Goal: Task Accomplishment & Management: Manage account settings

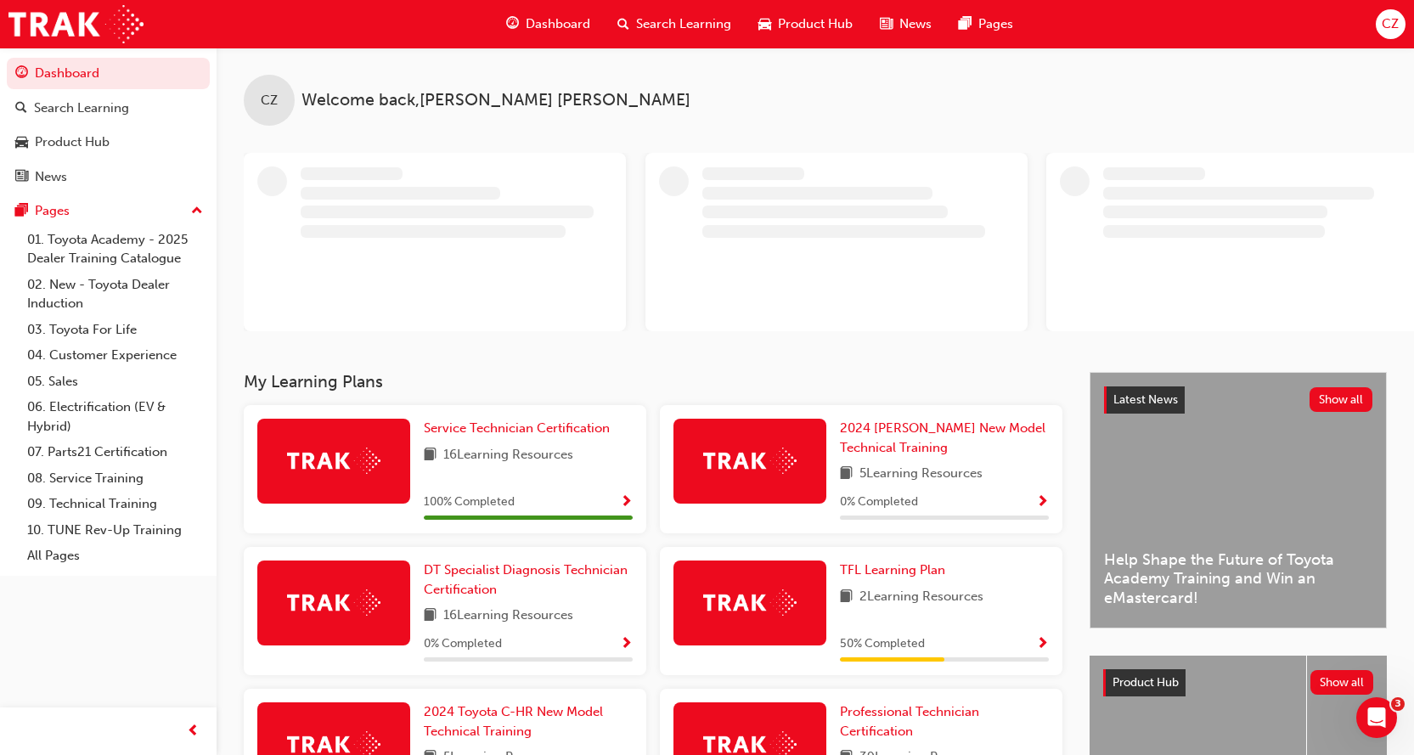
click at [1392, 16] on span "CZ" at bounding box center [1390, 24] width 17 height 20
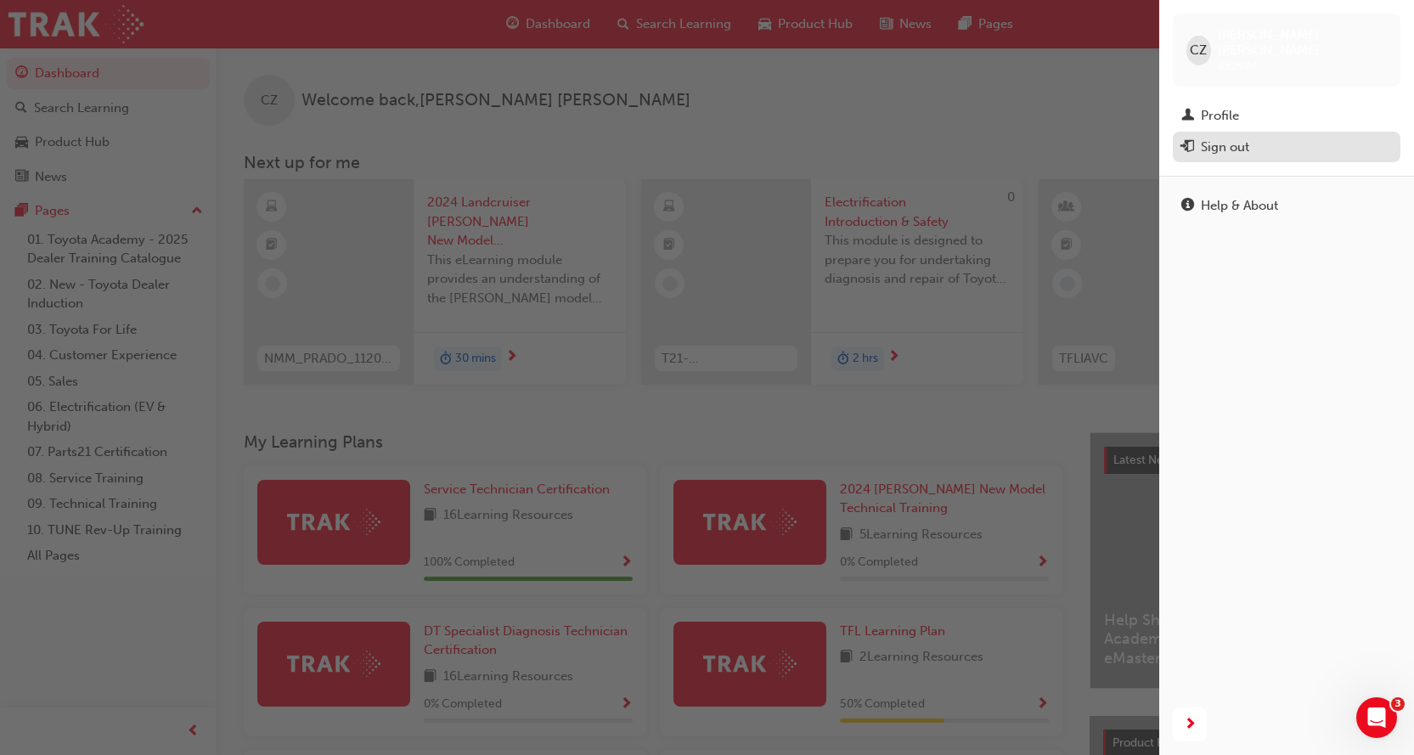
click at [1263, 137] on div "Sign out" at bounding box center [1286, 147] width 211 height 21
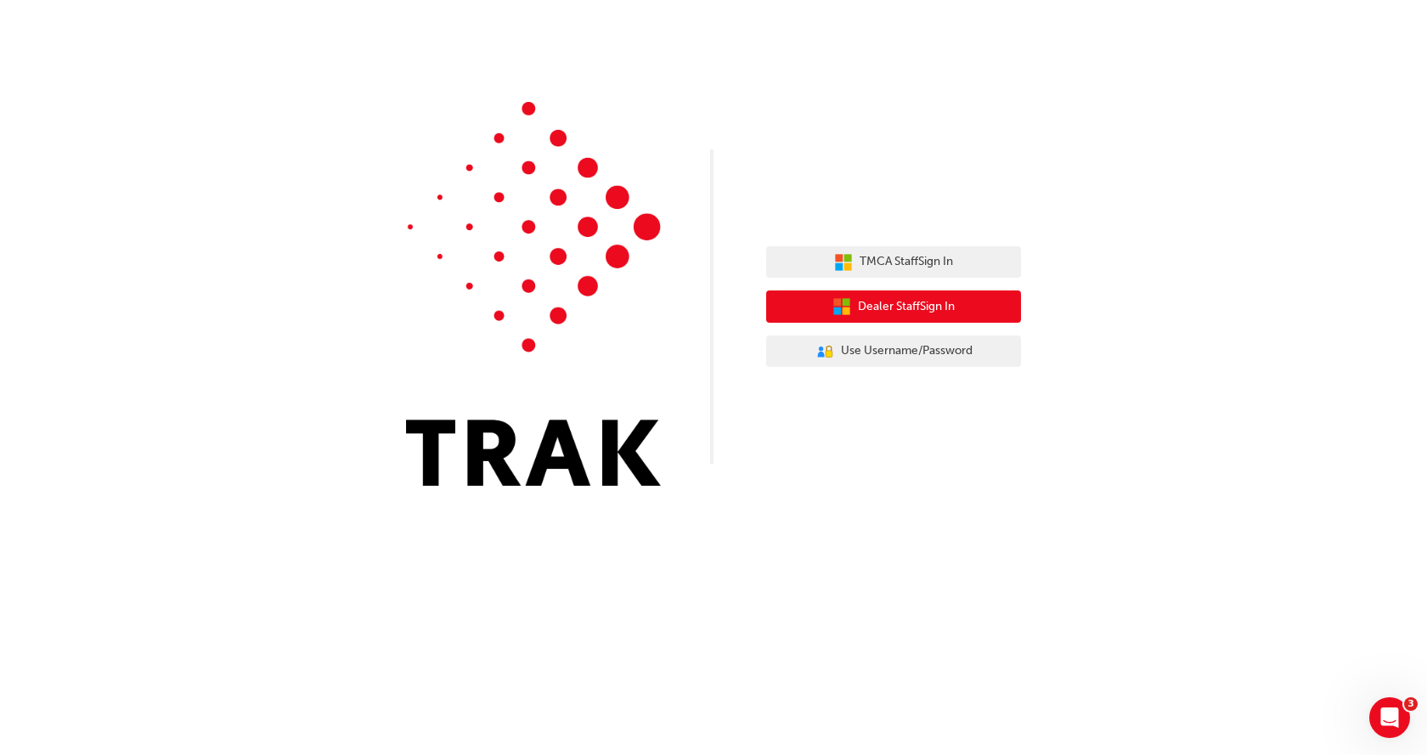
click at [931, 307] on span "Dealer Staff Sign In" at bounding box center [906, 307] width 97 height 20
